Goal: Use online tool/utility: Utilize a website feature to perform a specific function

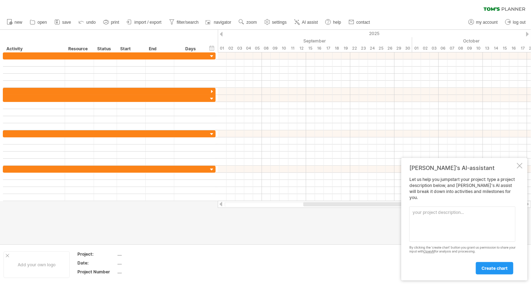
click at [419, 211] on textarea at bounding box center [462, 223] width 106 height 35
click at [420, 214] on textarea at bounding box center [462, 223] width 106 height 35
click at [422, 214] on textarea at bounding box center [462, 223] width 106 height 35
click at [467, 217] on textarea "I want to build a timeline for completing a project and a phase 2 time line" at bounding box center [462, 223] width 106 height 35
drag, startPoint x: 413, startPoint y: 211, endPoint x: 463, endPoint y: 232, distance: 54.2
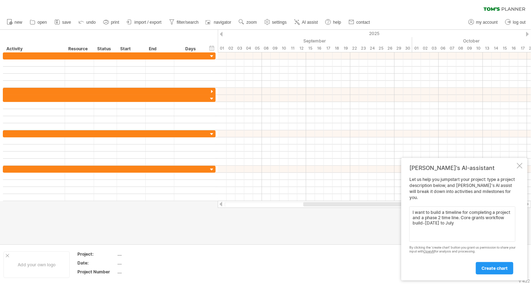
click at [463, 232] on textarea "I want to build a timeline for completing a project and a phase 2 time line. Co…" at bounding box center [462, 223] width 106 height 35
click at [468, 223] on textarea "I want to build a timeline for completing a project and a phase 2 time line. Co…" at bounding box center [462, 223] width 106 height 35
click at [478, 221] on textarea "I want to build a timeline for completing a project and a phase 2 time line. Co…" at bounding box center [462, 223] width 106 height 35
click at [434, 229] on textarea "I want to build a timeline for completing a project and a phase 2 time line. Co…" at bounding box center [462, 223] width 106 height 35
click at [511, 228] on textarea "I want to build a timeline for completing a project and a phase 2 time line. Co…" at bounding box center [462, 223] width 106 height 35
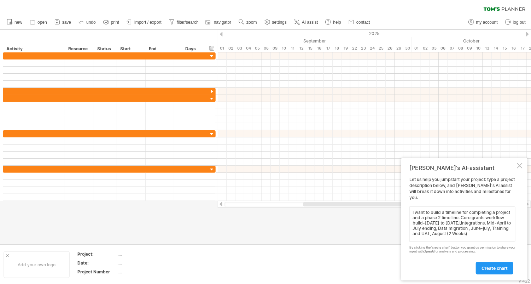
click at [491, 235] on textarea "I want to build a timeline for completing a project and a phase 2 time line. Co…" at bounding box center [462, 223] width 106 height 35
click at [474, 233] on textarea "I want to build a timeline for completing a project and a phase 2 time line. Co…" at bounding box center [462, 223] width 106 height 35
click at [437, 239] on textarea "I want to build a timeline for completing a project and a phase 2 time line. Co…" at bounding box center [462, 223] width 106 height 35
click at [469, 241] on textarea "I want to build a timeline for completing a project and a phase 2 time line. Co…" at bounding box center [462, 223] width 106 height 35
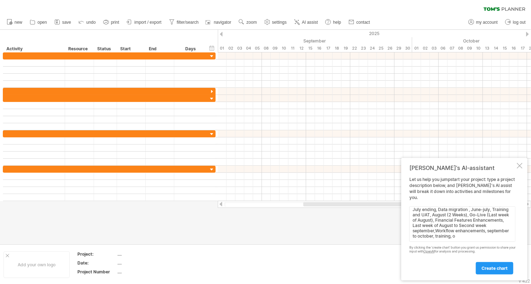
scroll to position [27, 0]
type textarea "I want to build a timeline for completing a project and a phase 2 time line. Co…"
click at [501, 265] on span "create chart" at bounding box center [495, 267] width 26 height 5
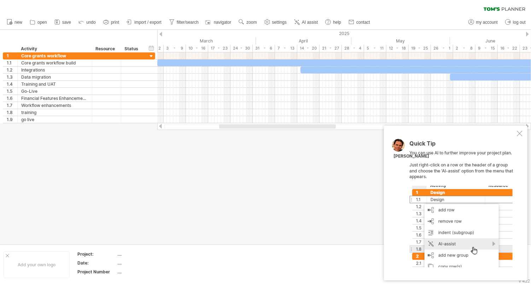
click at [523, 133] on div "Quick Tip You can use AI to further improve your project plan. Just right-click…" at bounding box center [456, 203] width 144 height 155
click at [519, 134] on div at bounding box center [520, 133] width 6 height 6
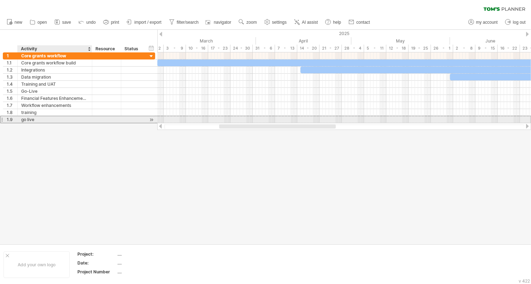
click at [26, 119] on div "go live" at bounding box center [54, 119] width 67 height 7
click at [38, 119] on input "********" at bounding box center [54, 119] width 67 height 7
type input "*********"
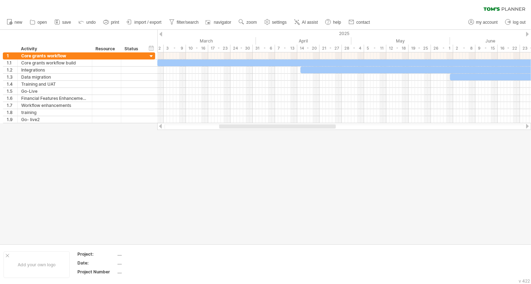
click at [528, 35] on div at bounding box center [527, 34] width 3 height 5
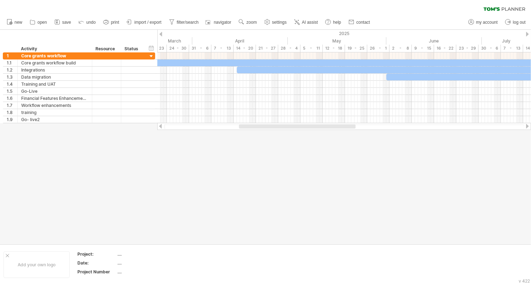
click at [528, 35] on div at bounding box center [527, 34] width 3 height 5
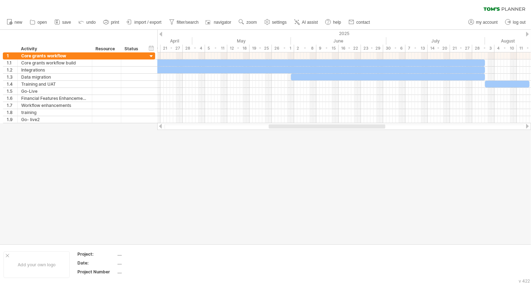
click at [528, 35] on div at bounding box center [527, 34] width 3 height 5
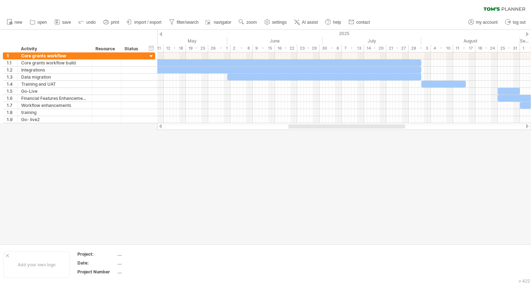
click at [528, 35] on div at bounding box center [527, 34] width 3 height 5
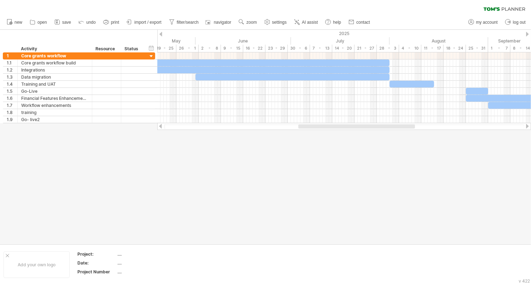
click at [528, 35] on div at bounding box center [527, 34] width 3 height 5
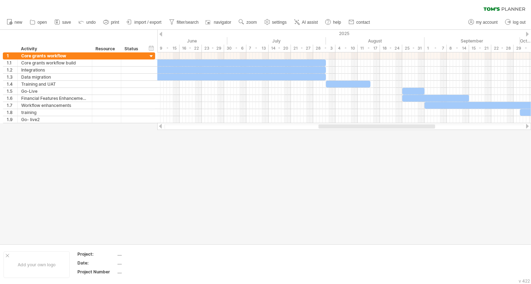
click at [528, 35] on div at bounding box center [527, 34] width 3 height 5
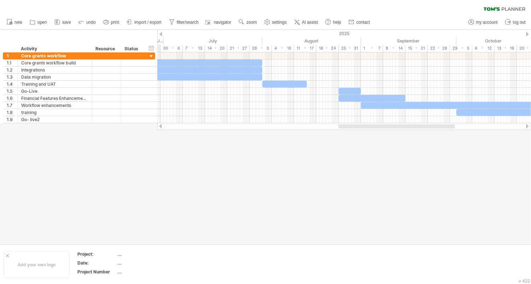
click at [528, 35] on div at bounding box center [527, 34] width 3 height 5
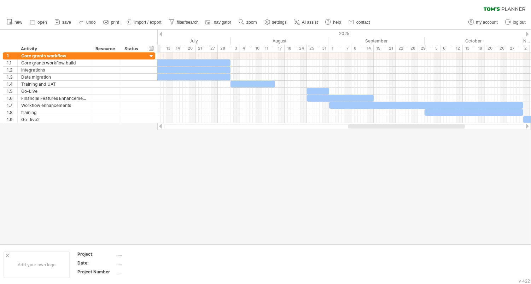
click at [528, 35] on div at bounding box center [527, 34] width 3 height 5
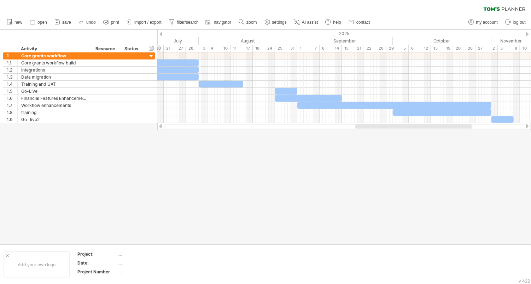
click at [528, 35] on div at bounding box center [527, 34] width 3 height 5
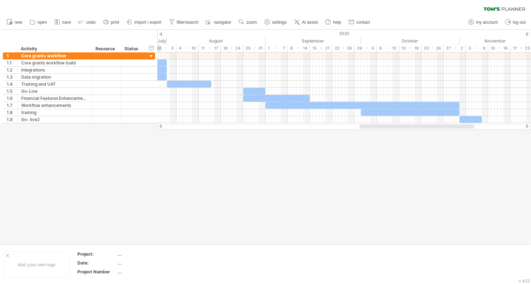
click at [528, 35] on div at bounding box center [527, 34] width 3 height 5
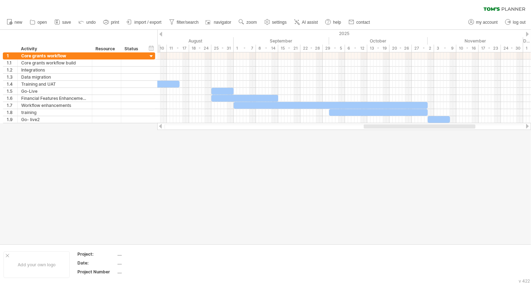
click at [528, 35] on div at bounding box center [527, 34] width 3 height 5
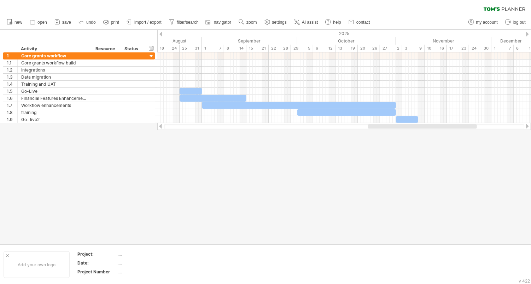
click at [161, 128] on div at bounding box center [161, 126] width 6 height 5
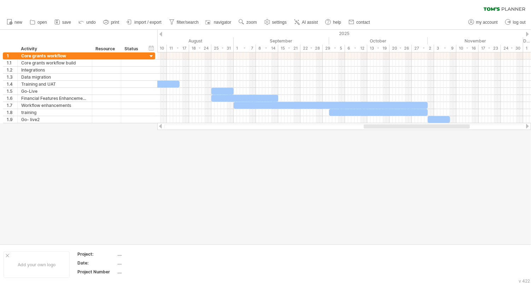
click at [161, 128] on div at bounding box center [161, 126] width 6 height 5
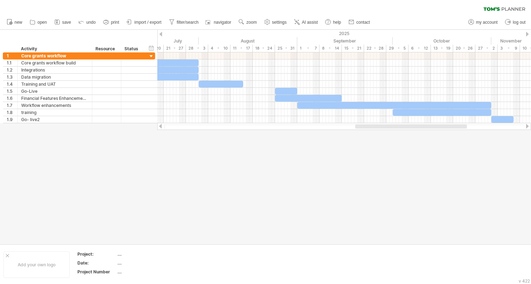
click at [161, 128] on div at bounding box center [161, 126] width 6 height 5
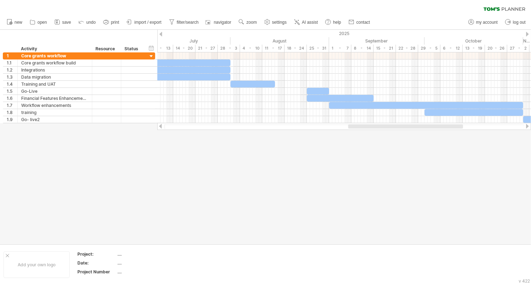
click at [161, 128] on div at bounding box center [161, 126] width 6 height 5
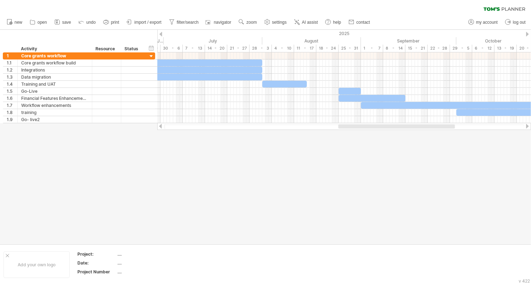
click at [161, 128] on div at bounding box center [161, 126] width 6 height 5
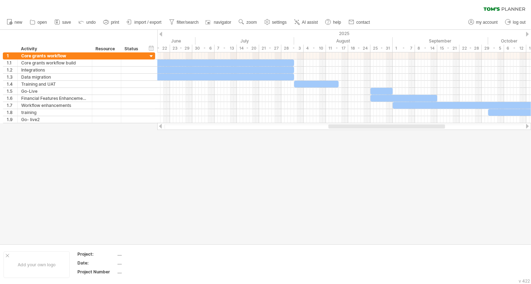
click at [161, 128] on div at bounding box center [161, 126] width 6 height 5
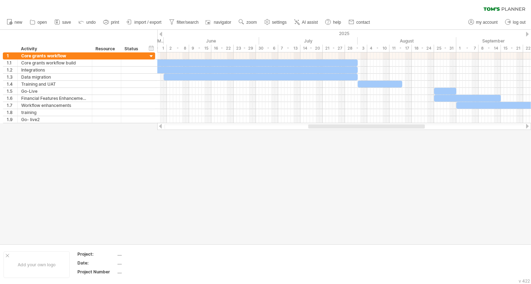
click at [161, 128] on div at bounding box center [161, 126] width 6 height 5
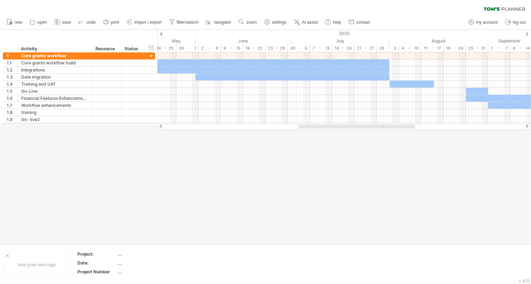
click at [161, 128] on div at bounding box center [161, 126] width 6 height 5
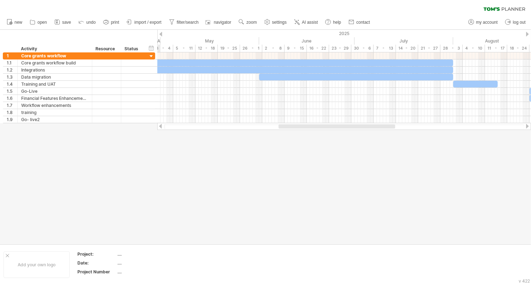
click at [161, 128] on div at bounding box center [161, 126] width 6 height 5
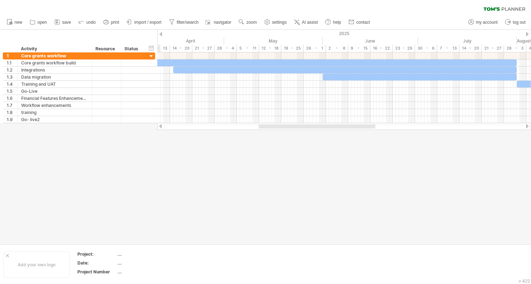
click at [161, 128] on div at bounding box center [161, 126] width 6 height 5
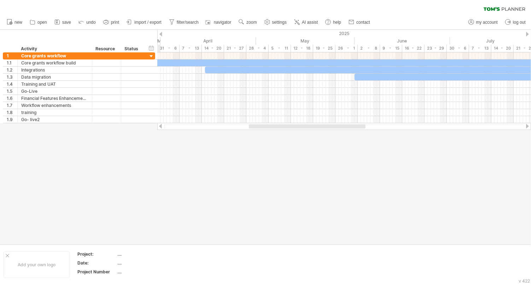
click at [161, 128] on div at bounding box center [161, 126] width 6 height 5
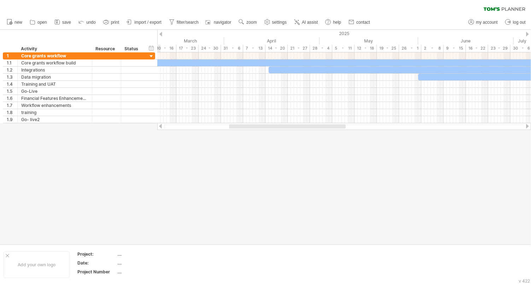
click at [161, 128] on div at bounding box center [161, 126] width 6 height 5
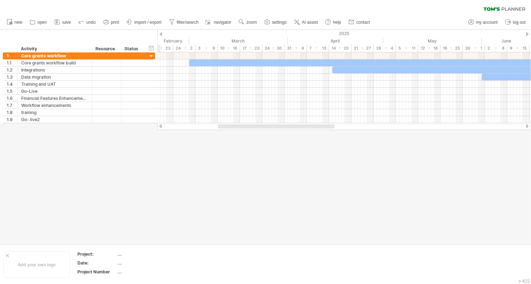
click at [161, 128] on div at bounding box center [161, 126] width 6 height 5
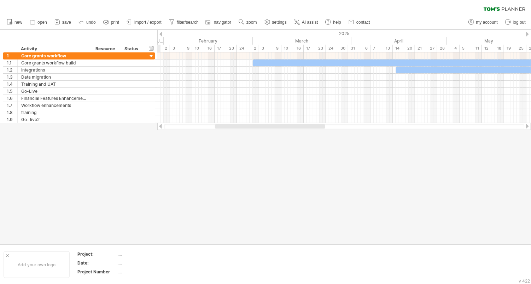
click at [161, 128] on div at bounding box center [161, 126] width 6 height 5
click at [527, 129] on div at bounding box center [344, 126] width 374 height 7
drag, startPoint x: 527, startPoint y: 129, endPoint x: 528, endPoint y: 123, distance: 6.1
click at [528, 123] on div at bounding box center [344, 126] width 374 height 7
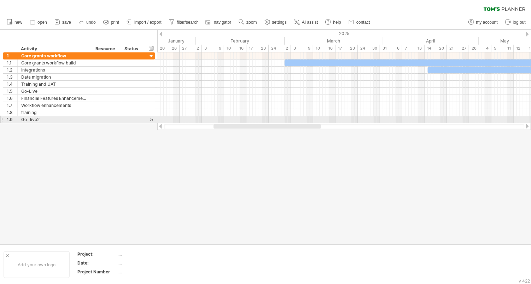
click at [528, 123] on div at bounding box center [344, 126] width 374 height 7
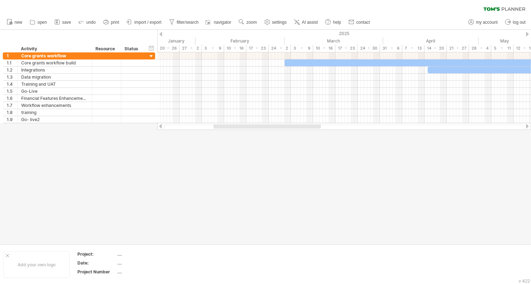
click at [527, 126] on div at bounding box center [528, 126] width 6 height 5
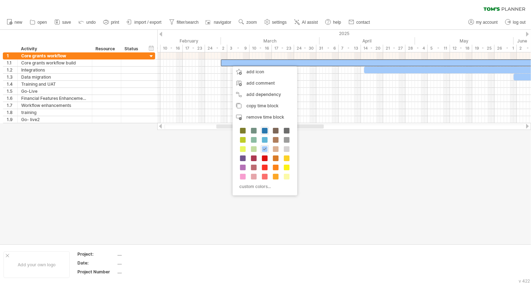
click at [265, 130] on span at bounding box center [265, 131] width 6 height 6
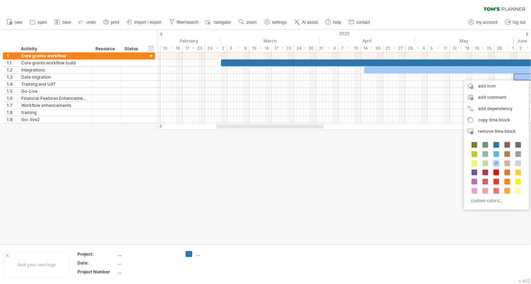
click at [507, 144] on span at bounding box center [508, 145] width 6 height 6
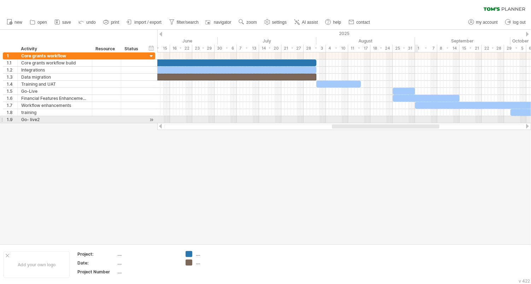
drag, startPoint x: 300, startPoint y: 125, endPoint x: 415, endPoint y: 121, distance: 115.7
click at [415, 121] on div "Trying to reach [DOMAIN_NAME] Connected again... 0% clear filter new 1" at bounding box center [265, 142] width 531 height 284
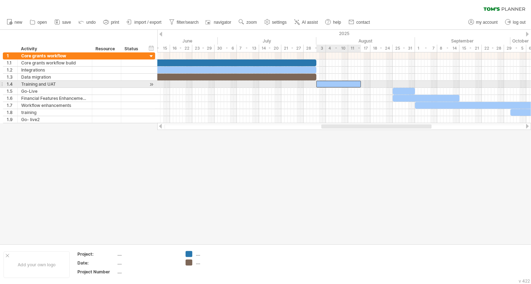
click at [348, 82] on div at bounding box center [338, 84] width 45 height 7
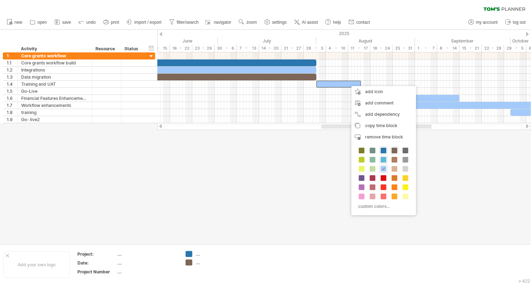
click at [383, 157] on span at bounding box center [384, 160] width 6 height 6
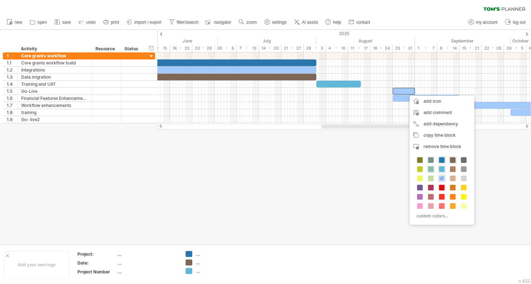
click at [432, 169] on span at bounding box center [431, 169] width 6 height 6
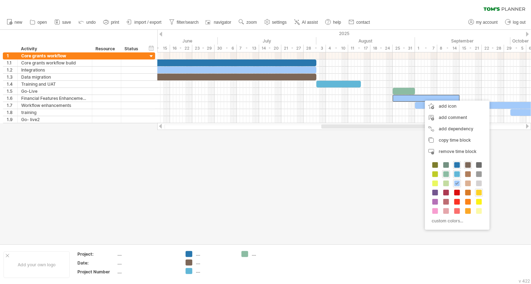
click at [478, 188] on div at bounding box center [479, 192] width 8 height 8
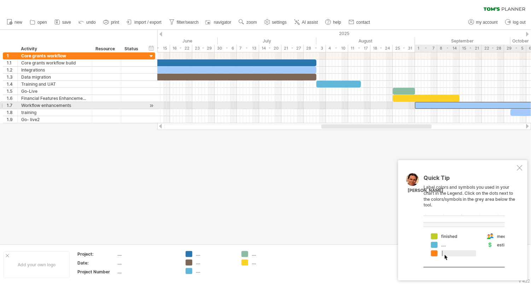
click at [460, 105] on div at bounding box center [512, 105] width 194 height 7
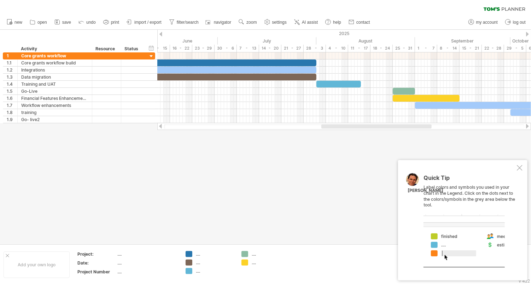
click at [522, 169] on div at bounding box center [520, 168] width 6 height 6
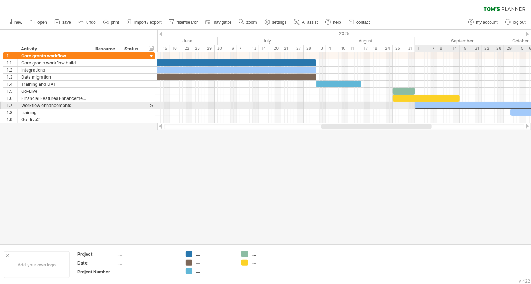
click at [477, 106] on div at bounding box center [512, 105] width 194 height 7
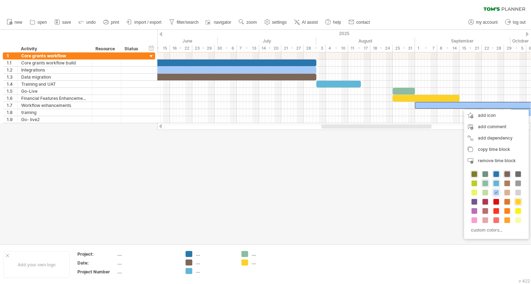
click at [475, 174] on span at bounding box center [475, 174] width 6 height 6
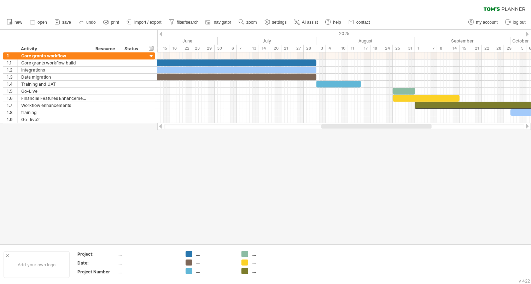
click at [530, 127] on div at bounding box center [344, 126] width 374 height 7
click at [530, 127] on div at bounding box center [528, 126] width 6 height 5
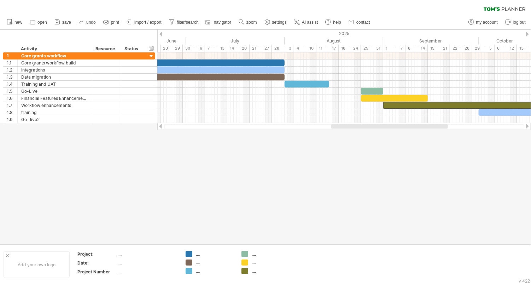
click at [529, 128] on div at bounding box center [528, 126] width 6 height 5
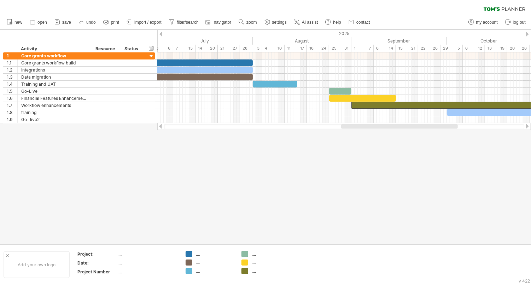
click at [530, 126] on div at bounding box center [528, 126] width 6 height 5
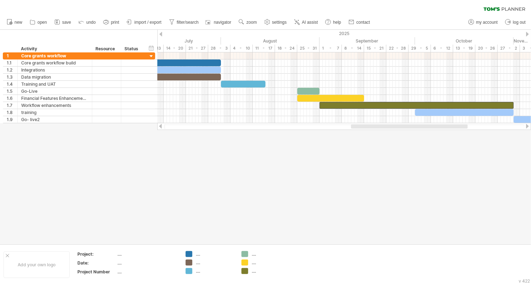
click at [529, 126] on div at bounding box center [528, 126] width 6 height 5
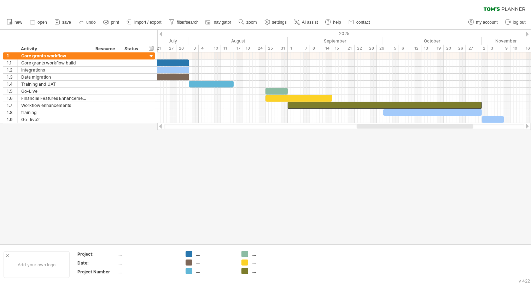
click at [530, 127] on div at bounding box center [344, 126] width 374 height 7
click at [529, 126] on div at bounding box center [528, 126] width 6 height 5
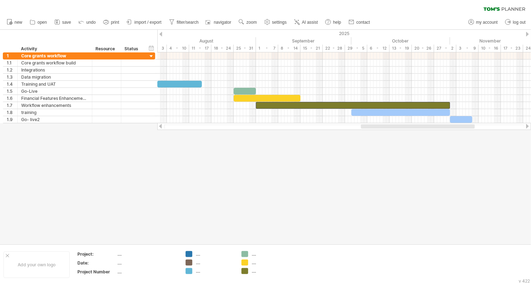
click at [529, 126] on div at bounding box center [528, 126] width 6 height 5
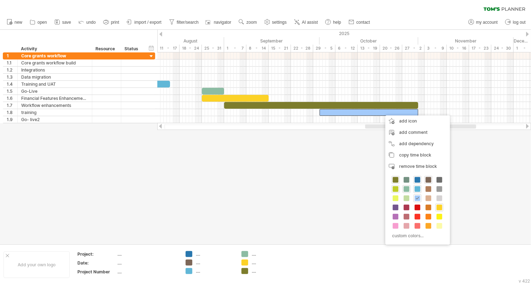
click at [395, 188] on span at bounding box center [396, 189] width 6 height 6
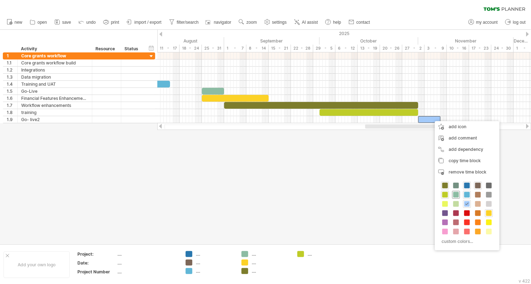
click at [457, 193] on span at bounding box center [456, 195] width 6 height 6
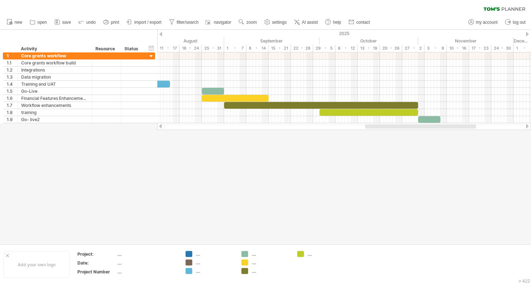
click at [287, 194] on div at bounding box center [265, 137] width 531 height 214
click at [161, 128] on div at bounding box center [161, 126] width 6 height 5
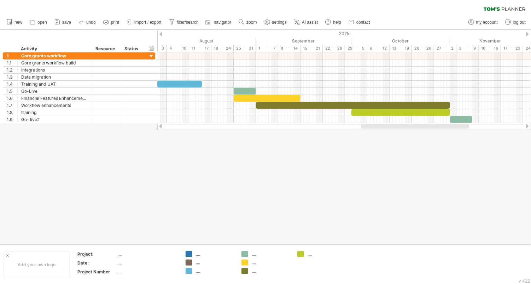
click at [161, 128] on div at bounding box center [161, 126] width 6 height 5
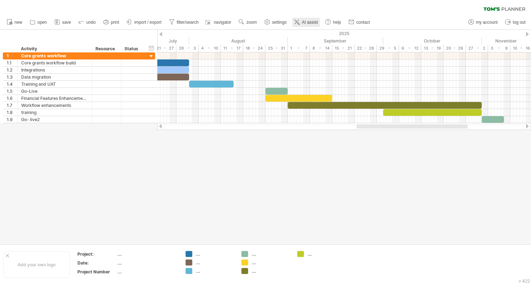
click at [311, 23] on span "AI assist" at bounding box center [310, 22] width 16 height 5
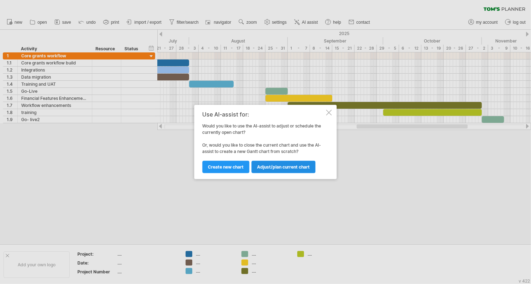
click at [267, 165] on span "Adjust/plan current chart" at bounding box center [283, 166] width 53 height 5
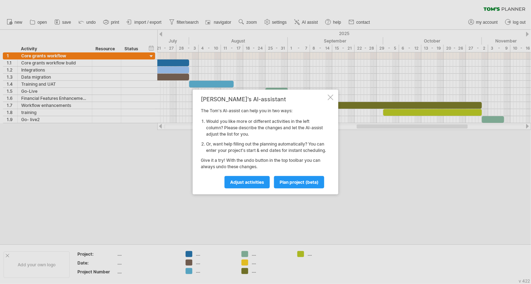
click at [331, 95] on div at bounding box center [331, 97] width 6 height 6
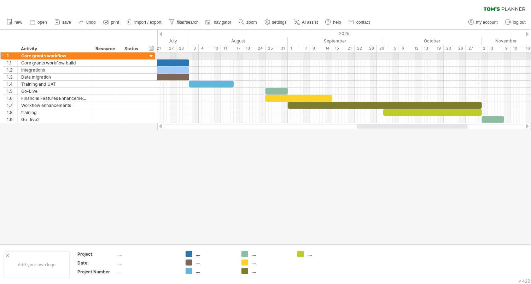
click at [150, 56] on div at bounding box center [151, 56] width 7 height 7
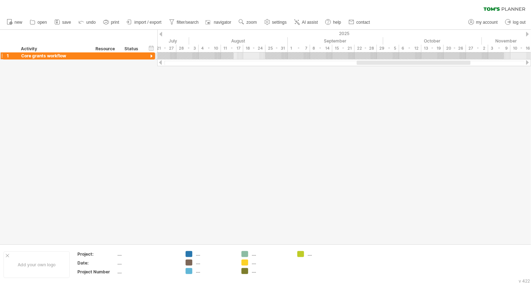
click at [150, 56] on div at bounding box center [151, 56] width 7 height 7
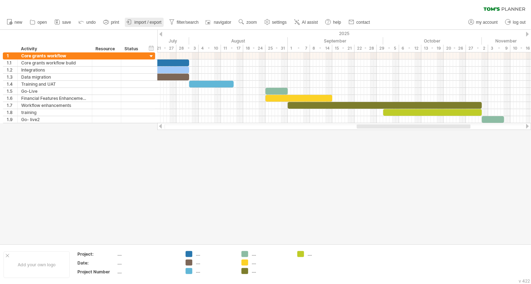
click at [150, 20] on span "import / export" at bounding box center [147, 22] width 27 height 5
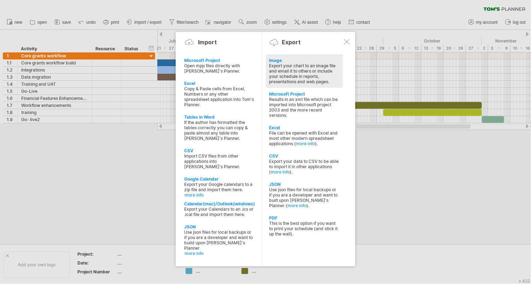
click at [289, 71] on div "Export your chart to an image file and email it to others or include your sched…" at bounding box center [304, 73] width 70 height 21
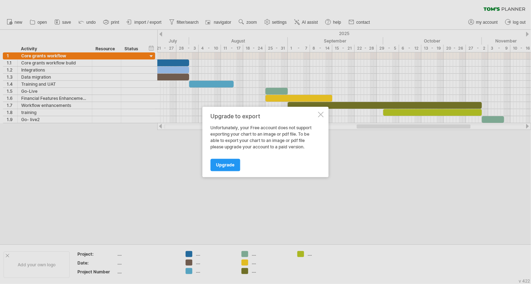
click at [320, 112] on div at bounding box center [321, 115] width 6 height 6
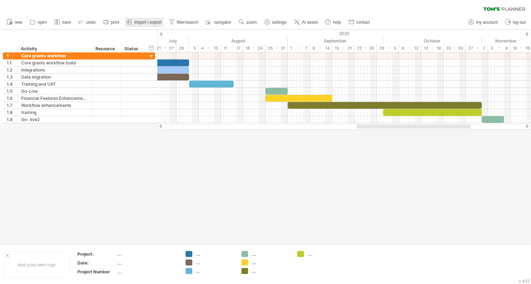
click at [152, 22] on span "import / export" at bounding box center [147, 22] width 27 height 5
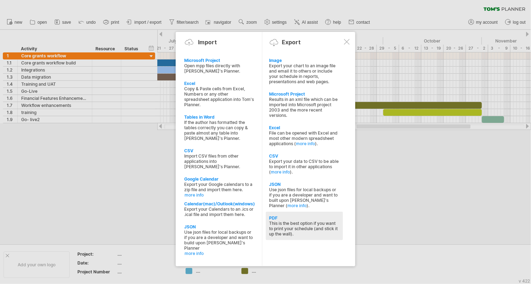
click at [307, 227] on div "This is the best option if you want to print your schedule (and stick it up the…" at bounding box center [304, 228] width 70 height 16
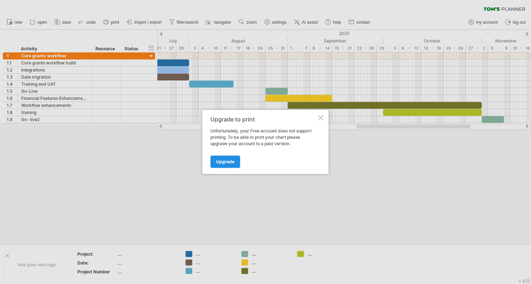
click at [224, 164] on span "Upgrade" at bounding box center [225, 161] width 18 height 5
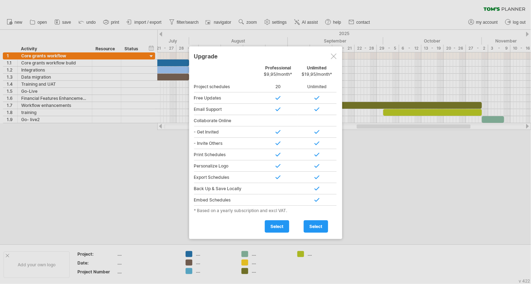
click at [332, 57] on div at bounding box center [334, 56] width 6 height 6
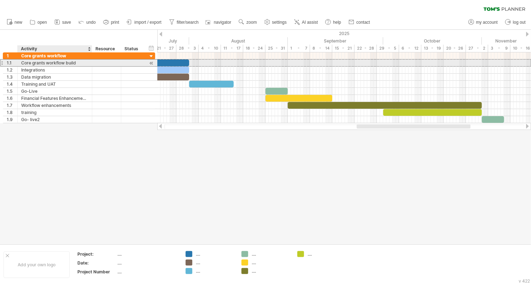
click at [42, 62] on div "Core grants workflow build" at bounding box center [54, 62] width 67 height 7
click at [80, 64] on input "**********" at bounding box center [54, 62] width 67 height 7
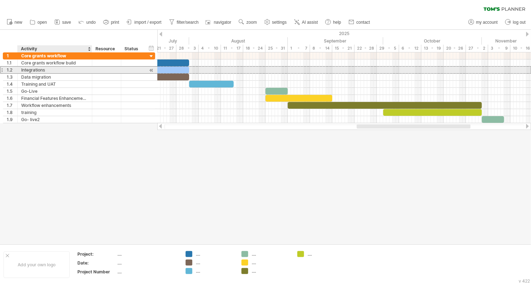
click at [75, 72] on div "Integrations" at bounding box center [54, 69] width 67 height 7
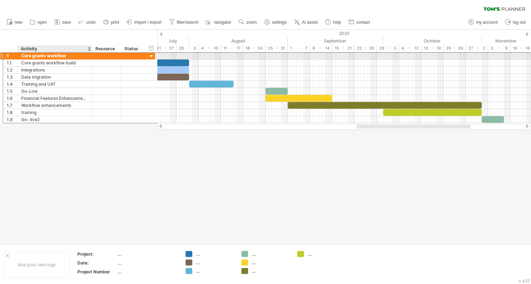
click at [66, 58] on div "Core grants workflow" at bounding box center [54, 55] width 67 height 7
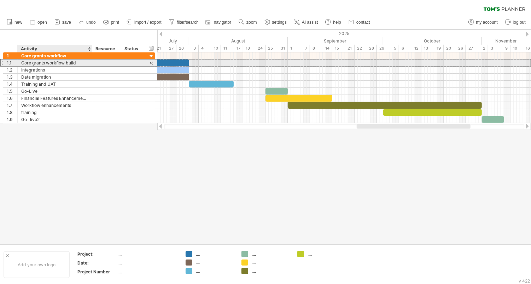
click at [76, 63] on div "Core grants workflow build" at bounding box center [54, 62] width 67 height 7
drag, startPoint x: 76, startPoint y: 63, endPoint x: 22, endPoint y: 63, distance: 54.1
click at [22, 63] on input "**********" at bounding box center [54, 62] width 67 height 7
click at [45, 62] on div "Core grants workflow build" at bounding box center [54, 62] width 67 height 7
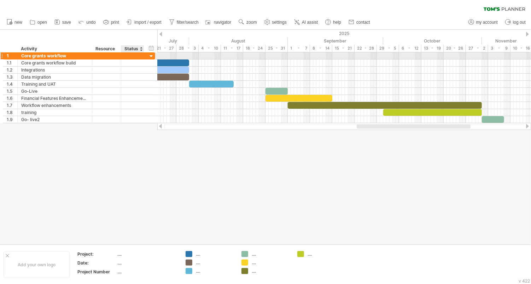
click at [152, 54] on div at bounding box center [151, 56] width 7 height 7
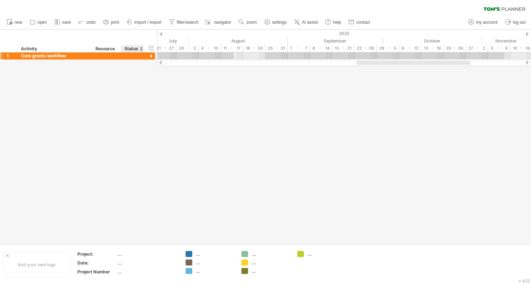
click at [152, 54] on div at bounding box center [151, 56] width 7 height 7
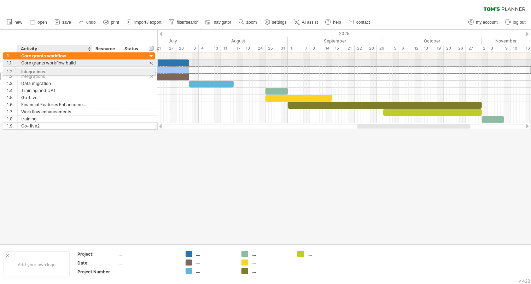
drag, startPoint x: 71, startPoint y: 69, endPoint x: 48, endPoint y: 70, distance: 22.7
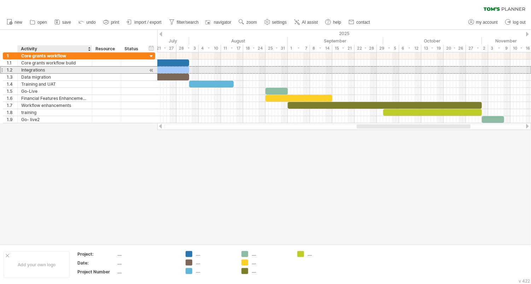
click at [38, 70] on div "Integrations" at bounding box center [54, 69] width 67 height 7
drag, startPoint x: 48, startPoint y: 68, endPoint x: 21, endPoint y: 69, distance: 26.9
click at [21, 69] on input "**********" at bounding box center [54, 69] width 67 height 7
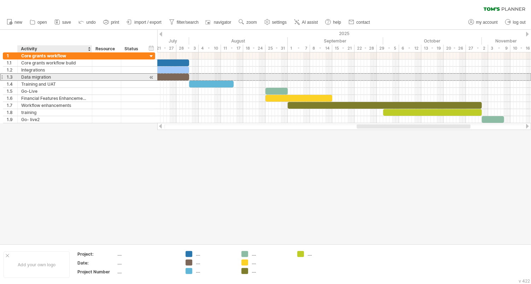
click at [33, 75] on div "Data migration" at bounding box center [54, 77] width 67 height 7
drag, startPoint x: 53, startPoint y: 76, endPoint x: 25, endPoint y: 75, distance: 27.6
click at [25, 75] on div "Data migration" at bounding box center [54, 77] width 67 height 7
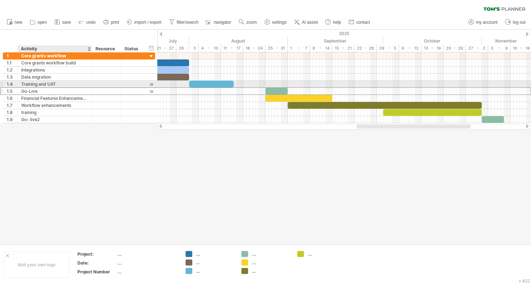
click at [31, 88] on div "Go-Live" at bounding box center [54, 91] width 67 height 7
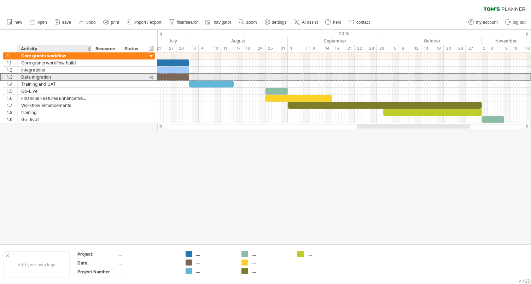
click at [51, 78] on div "Data migration" at bounding box center [54, 77] width 67 height 7
drag, startPoint x: 52, startPoint y: 77, endPoint x: 22, endPoint y: 76, distance: 30.8
click at [22, 76] on input "**********" at bounding box center [54, 77] width 67 height 7
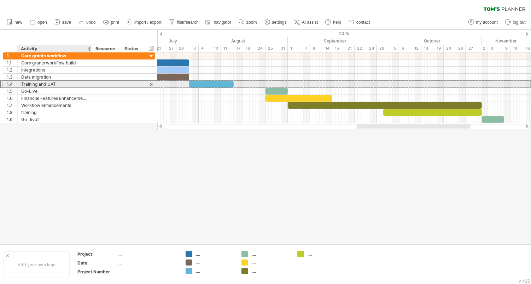
drag, startPoint x: 58, startPoint y: 82, endPoint x: 46, endPoint y: 83, distance: 12.0
click at [46, 83] on div "Training and UAT" at bounding box center [54, 84] width 67 height 7
drag, startPoint x: 21, startPoint y: 82, endPoint x: 57, endPoint y: 85, distance: 35.4
click at [57, 85] on input "**********" at bounding box center [54, 84] width 67 height 7
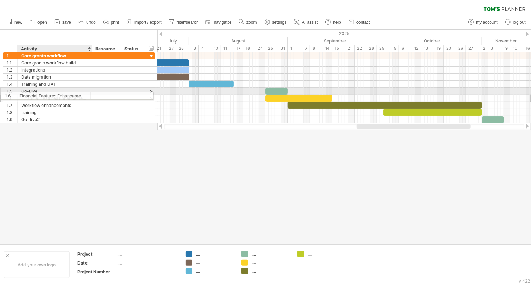
drag, startPoint x: 89, startPoint y: 97, endPoint x: 66, endPoint y: 94, distance: 22.4
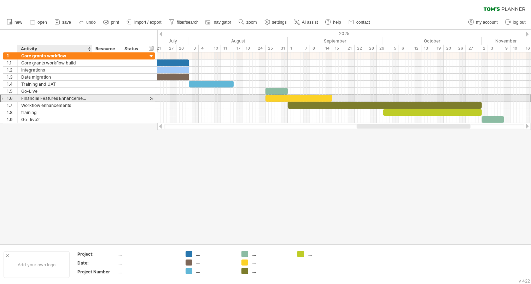
click at [51, 97] on div "Financial Features Enhancements" at bounding box center [54, 98] width 67 height 7
click at [1, 97] on div at bounding box center [1, 97] width 3 height 7
click at [27, 97] on div "Financial Features Enhancements" at bounding box center [54, 98] width 67 height 7
drag, startPoint x: 21, startPoint y: 97, endPoint x: 91, endPoint y: 101, distance: 69.8
click at [91, 101] on div "**********" at bounding box center [79, 87] width 152 height 71
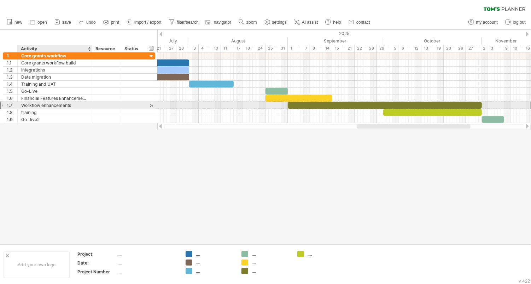
click at [41, 105] on div "Workflow enhancements" at bounding box center [54, 105] width 67 height 7
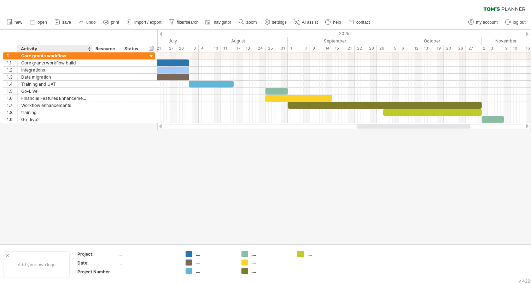
click at [28, 123] on div at bounding box center [265, 137] width 531 height 214
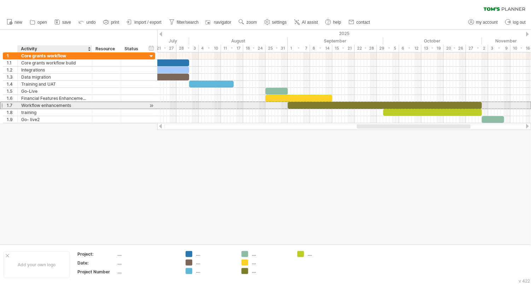
click at [25, 103] on div "Workflow enhancements" at bounding box center [54, 105] width 67 height 7
drag, startPoint x: 22, startPoint y: 105, endPoint x: 73, endPoint y: 104, distance: 50.9
click at [73, 104] on input "**********" at bounding box center [54, 105] width 67 height 7
